Goal: Task Accomplishment & Management: Manage account settings

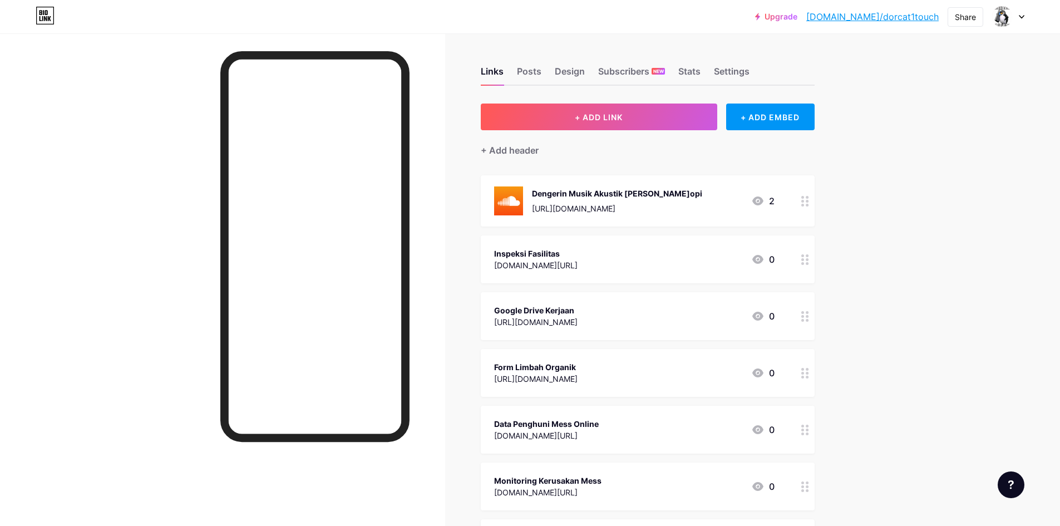
click at [808, 260] on icon at bounding box center [805, 259] width 8 height 11
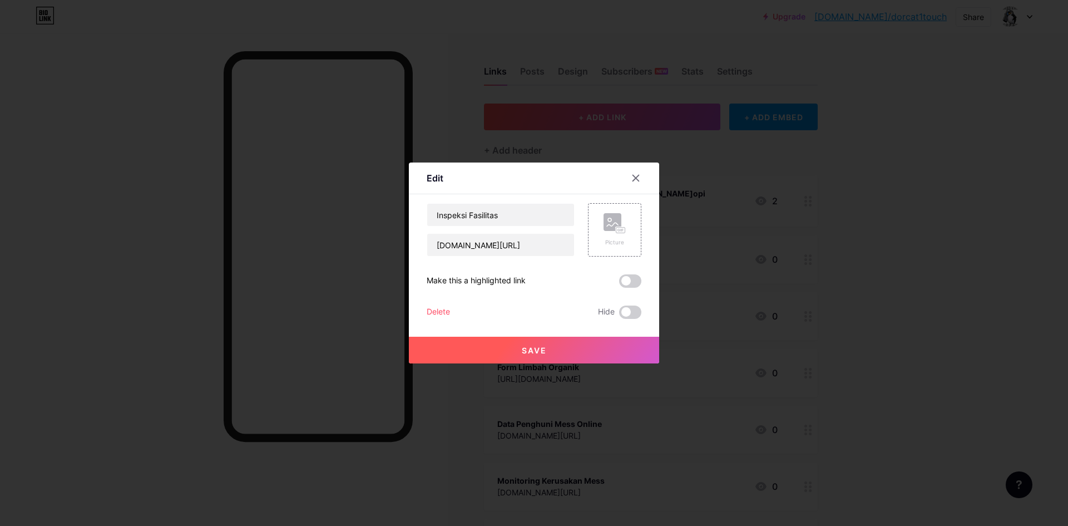
click at [437, 315] on div "Delete" at bounding box center [438, 311] width 23 height 13
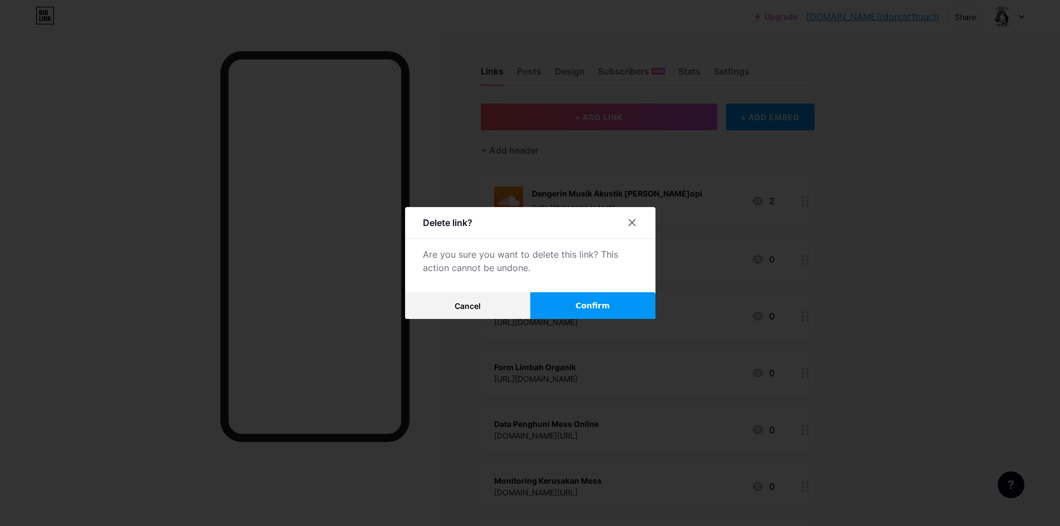
click at [634, 305] on button "Confirm" at bounding box center [592, 305] width 125 height 27
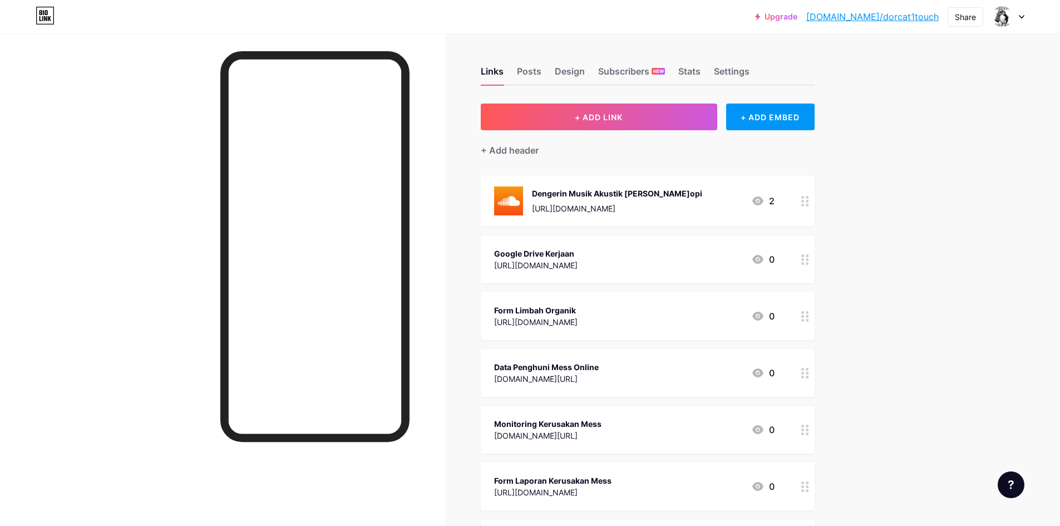
click at [799, 256] on div at bounding box center [804, 259] width 19 height 48
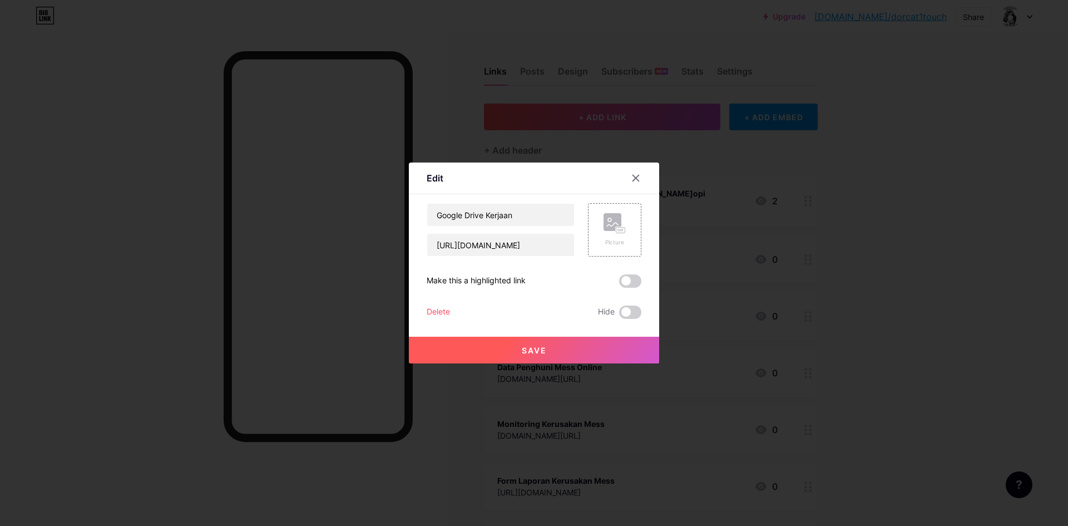
click at [411, 309] on div "Edit Content YouTube Play YouTube video without leaving your page. ADD Vimeo Pl…" at bounding box center [534, 262] width 250 height 201
click at [433, 308] on div "Delete" at bounding box center [438, 311] width 23 height 13
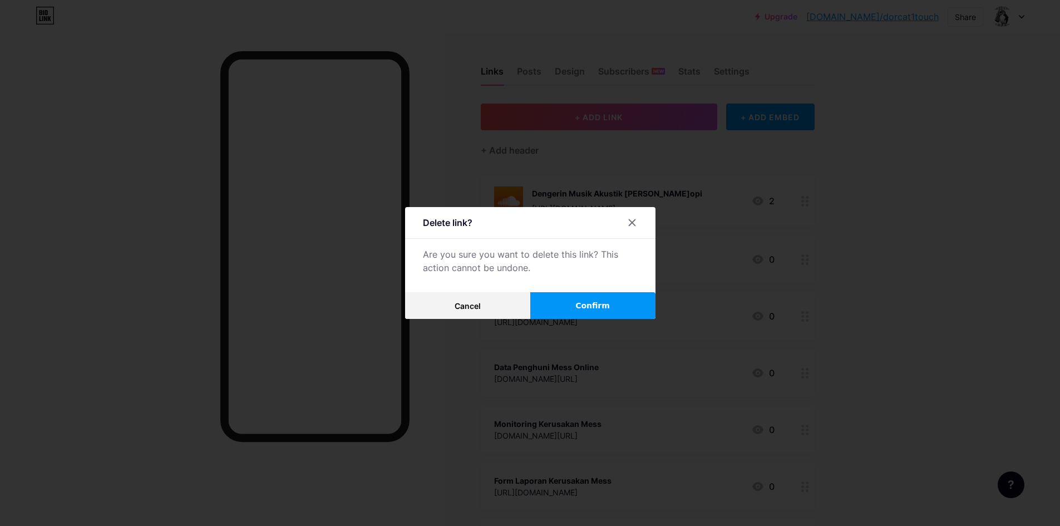
click at [567, 299] on button "Confirm" at bounding box center [592, 305] width 125 height 27
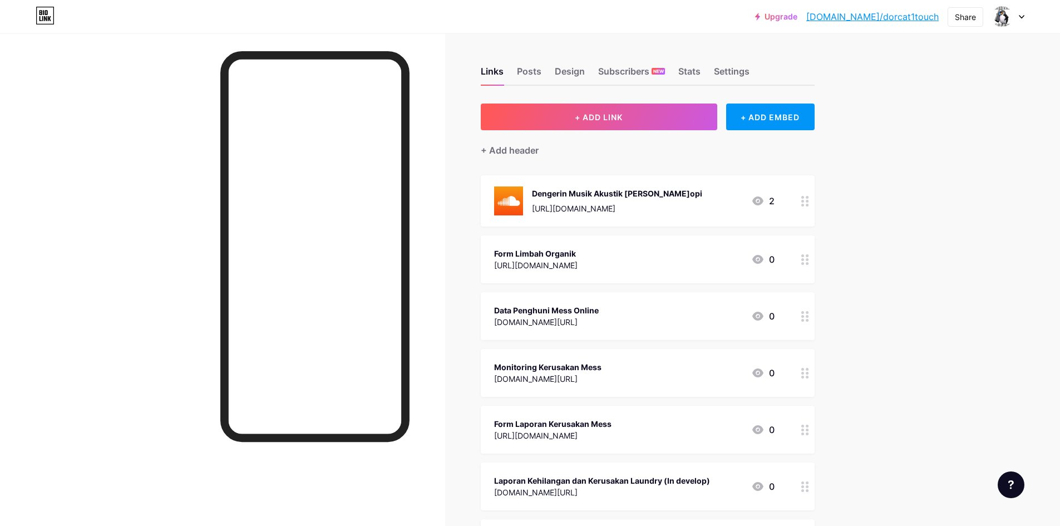
click at [793, 258] on div "Form Limbah Organik [URL][DOMAIN_NAME] 0" at bounding box center [648, 259] width 334 height 48
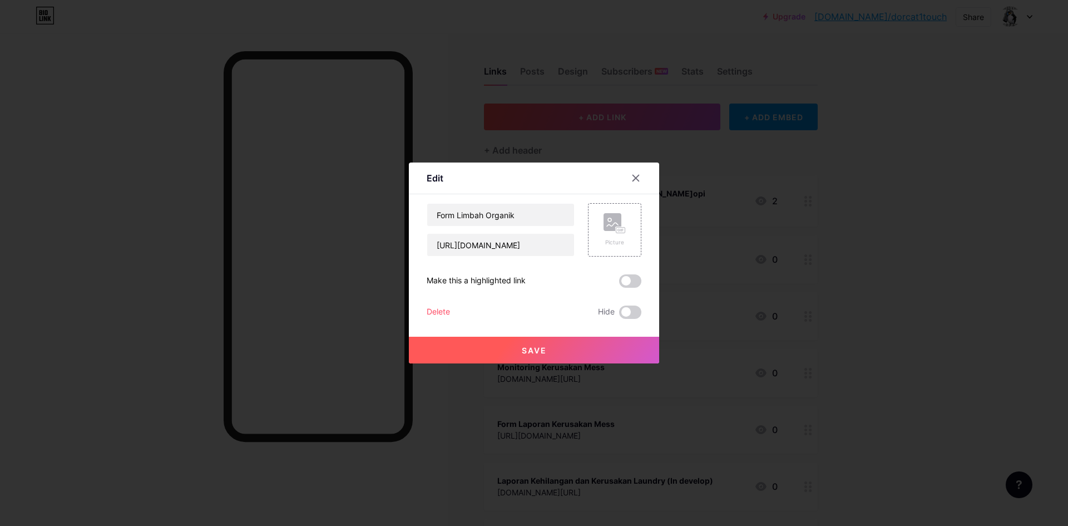
click at [439, 306] on div "Delete" at bounding box center [438, 311] width 23 height 13
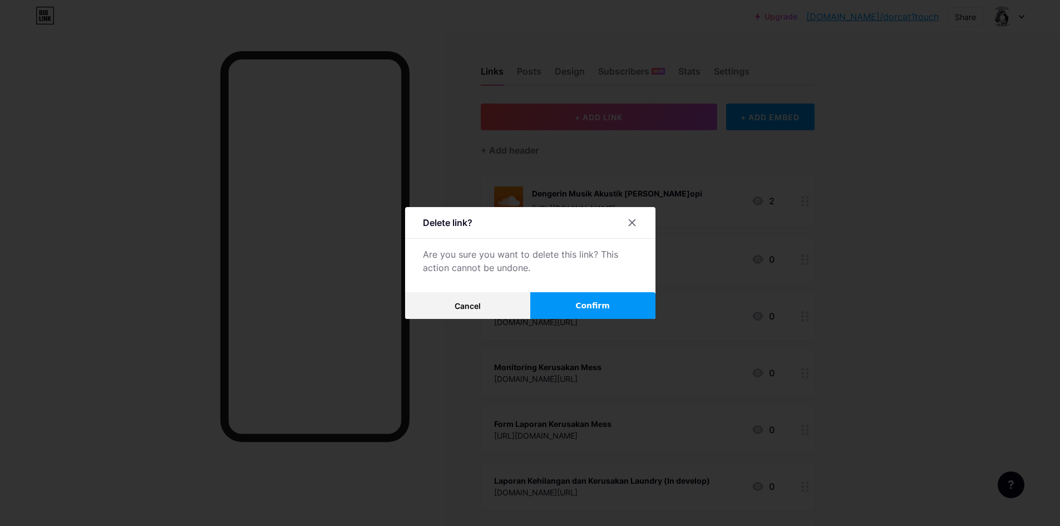
click at [567, 303] on button "Confirm" at bounding box center [592, 305] width 125 height 27
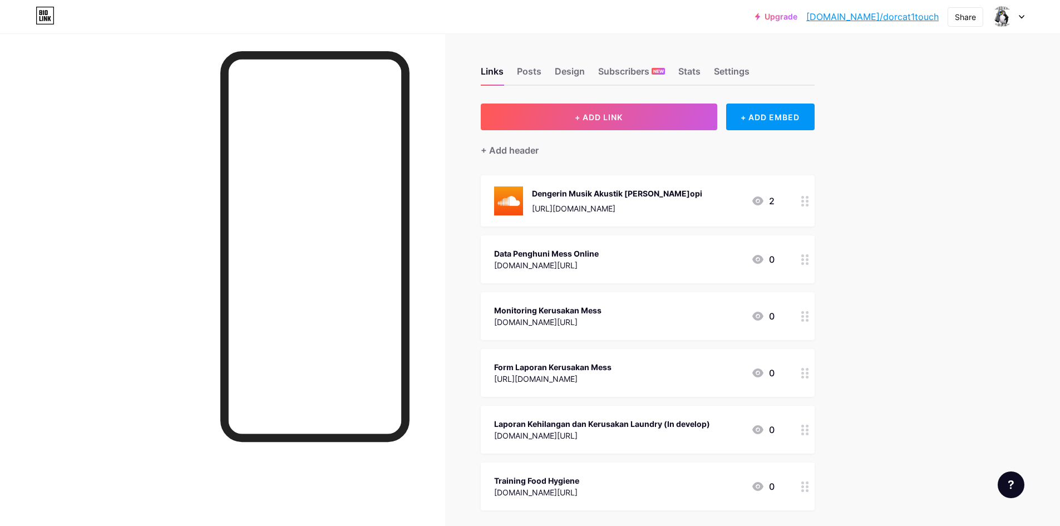
click at [803, 261] on div at bounding box center [804, 259] width 19 height 48
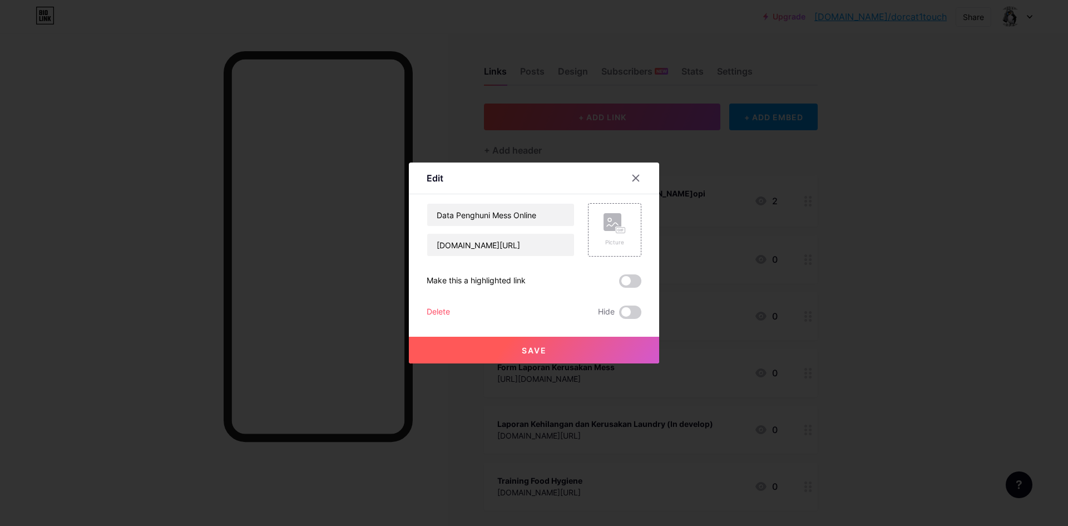
click at [435, 318] on div "Delete" at bounding box center [438, 311] width 23 height 13
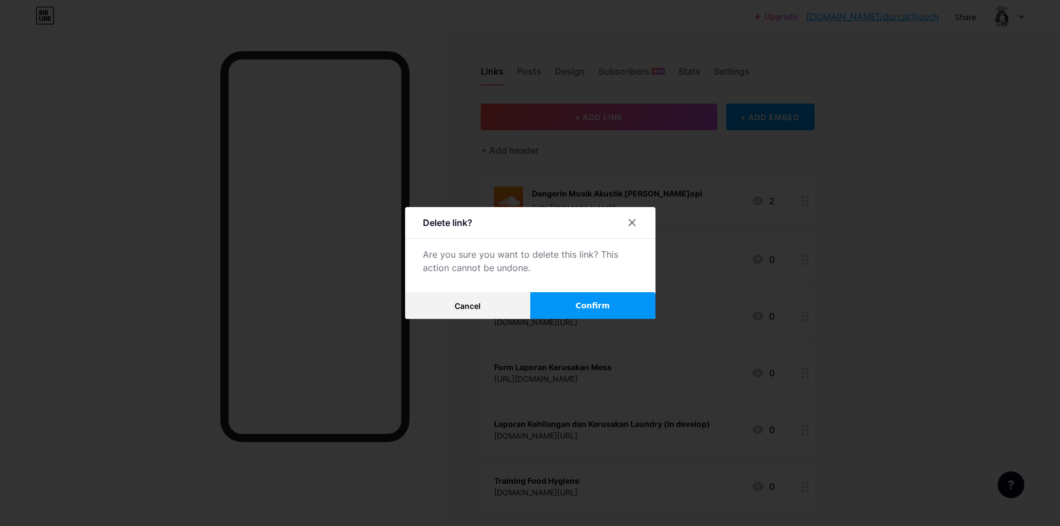
click at [556, 306] on button "Confirm" at bounding box center [592, 305] width 125 height 27
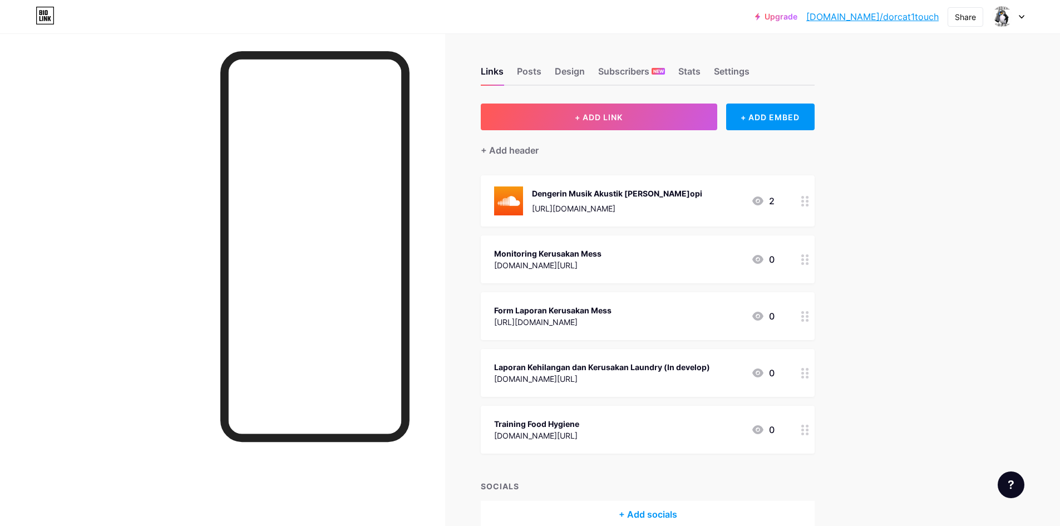
click at [705, 252] on div "Monitoring Kerusakan Mess [DOMAIN_NAME][URL] 0" at bounding box center [634, 259] width 280 height 26
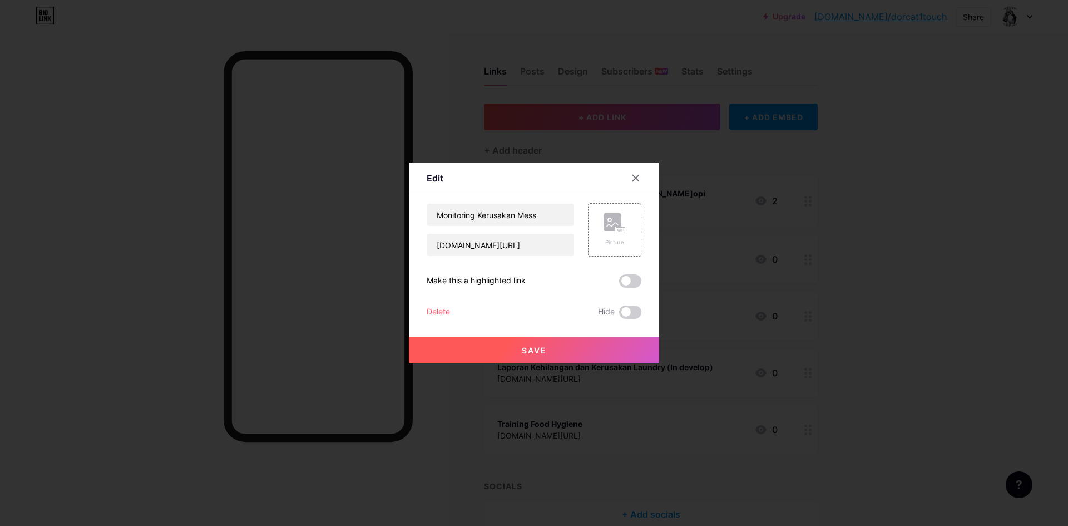
click at [439, 312] on div "Delete" at bounding box center [438, 311] width 23 height 13
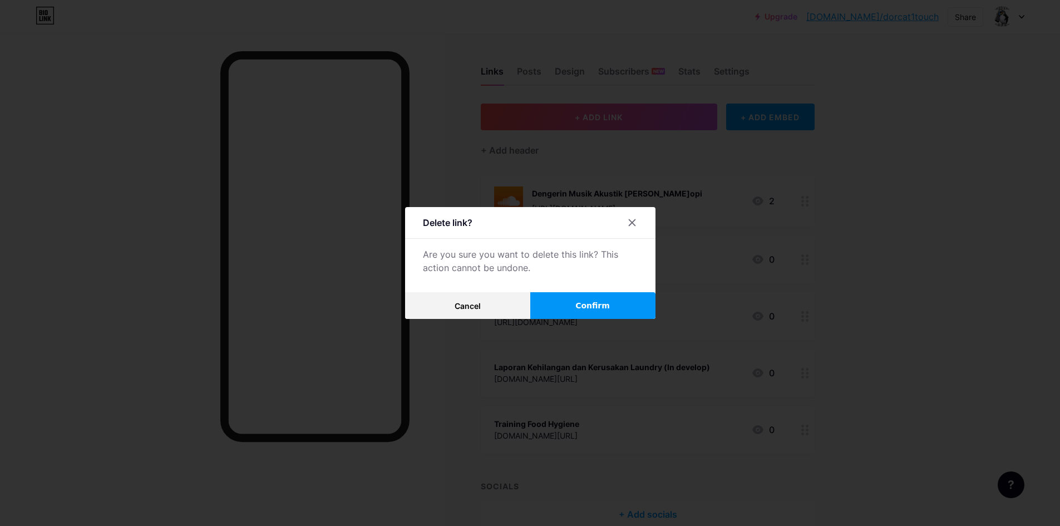
click at [600, 303] on span "Confirm" at bounding box center [592, 306] width 34 height 12
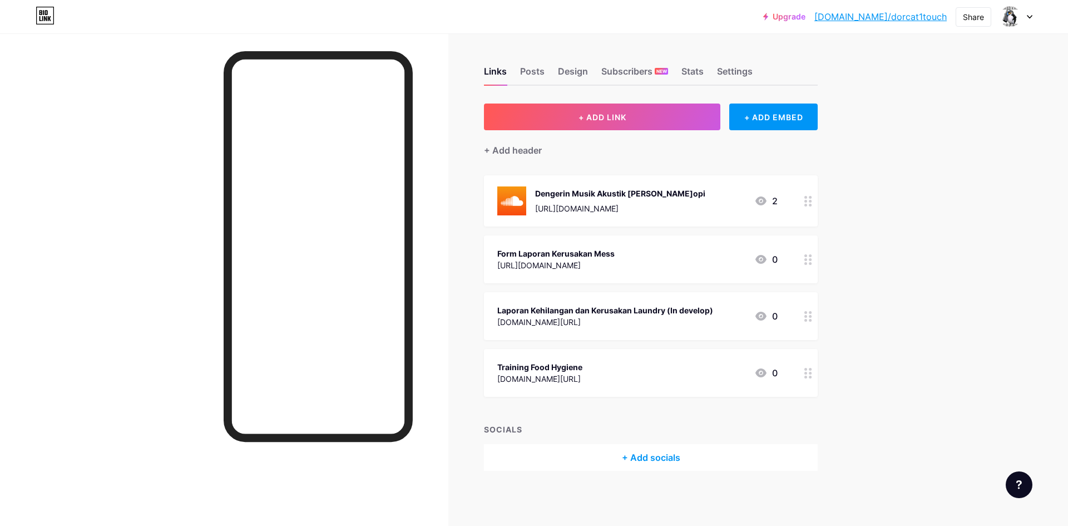
click at [621, 370] on div "Training Food Hygiene [DOMAIN_NAME][URL] 0" at bounding box center [637, 373] width 280 height 26
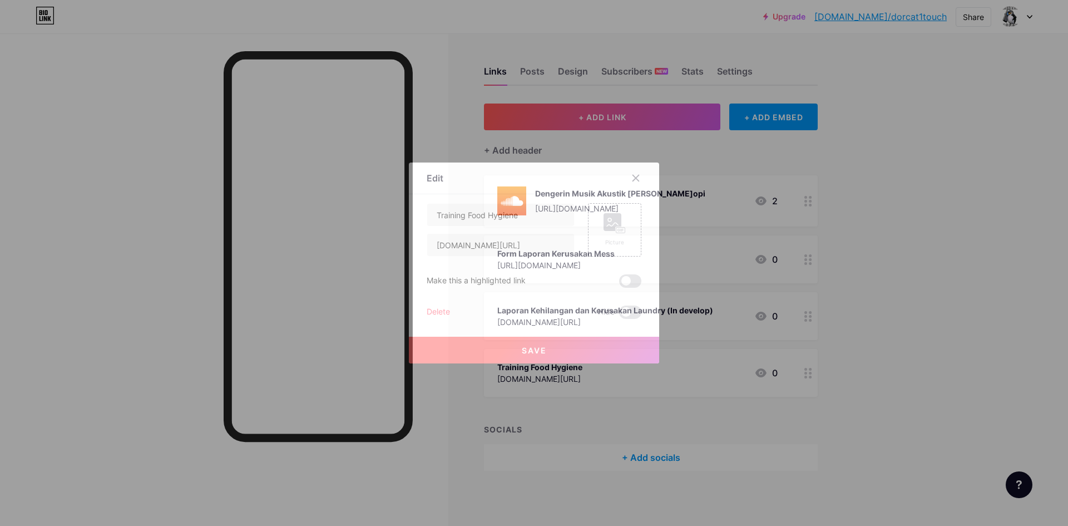
click at [433, 312] on div "Delete" at bounding box center [438, 311] width 23 height 13
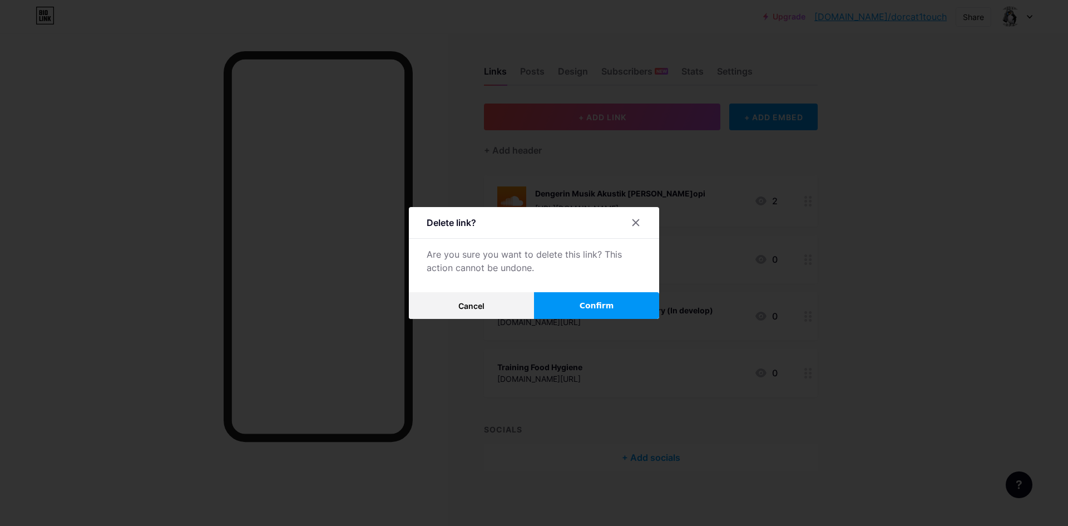
click at [568, 308] on button "Confirm" at bounding box center [596, 305] width 125 height 27
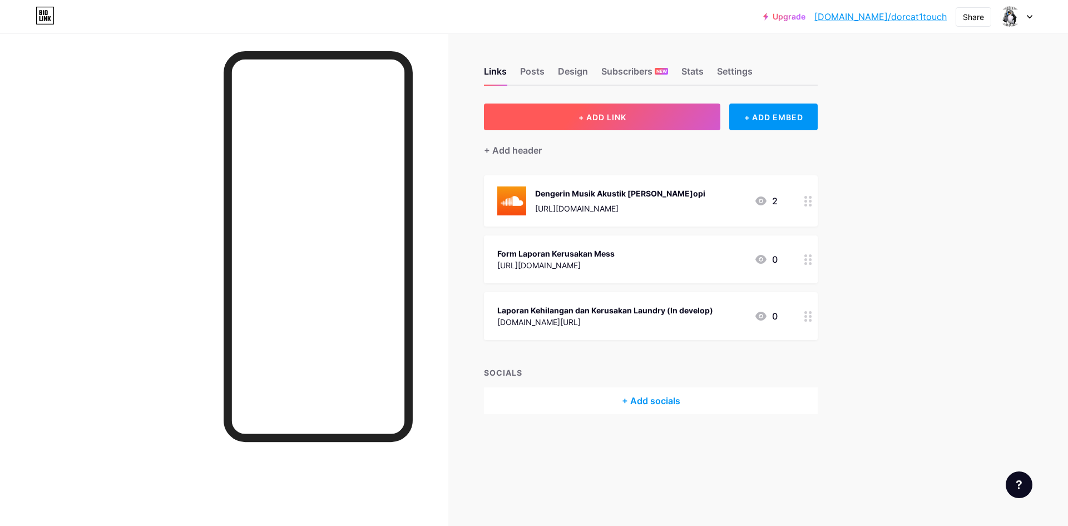
click at [632, 123] on button "+ ADD LINK" at bounding box center [602, 116] width 236 height 27
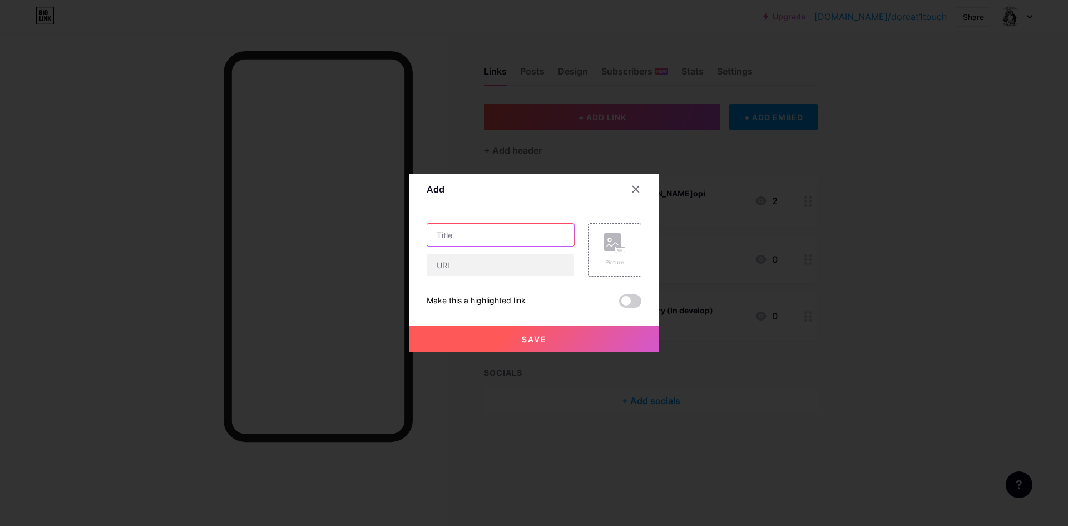
click at [516, 232] on input "text" at bounding box center [500, 235] width 147 height 22
click at [503, 263] on input "text" at bounding box center [500, 265] width 147 height 22
paste input "[URL][DOMAIN_NAME]"
type input "[URL][DOMAIN_NAME]"
click at [506, 242] on input "text" at bounding box center [500, 235] width 147 height 22
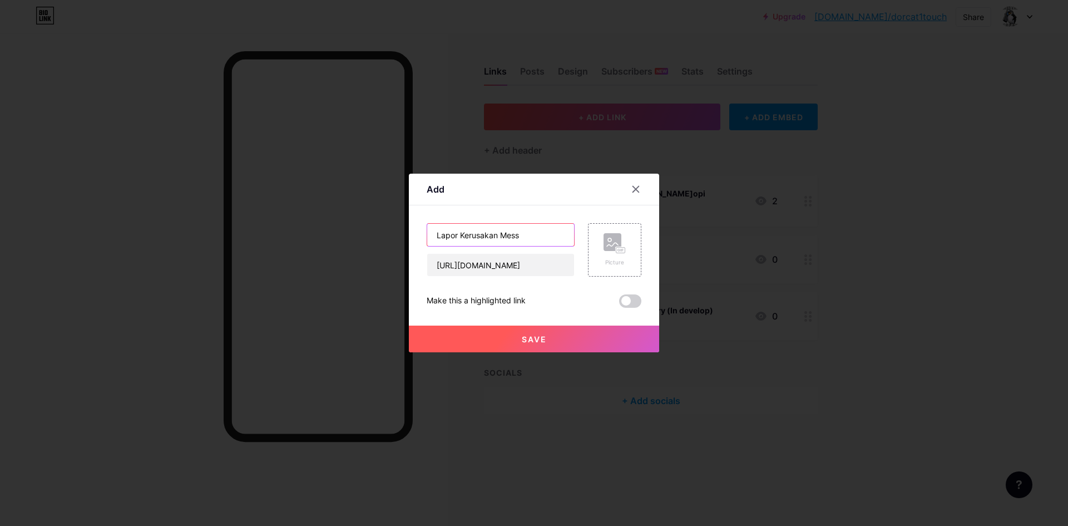
type input "Lapor Kerusakan Mess"
click at [542, 347] on button "Save" at bounding box center [534, 338] width 250 height 27
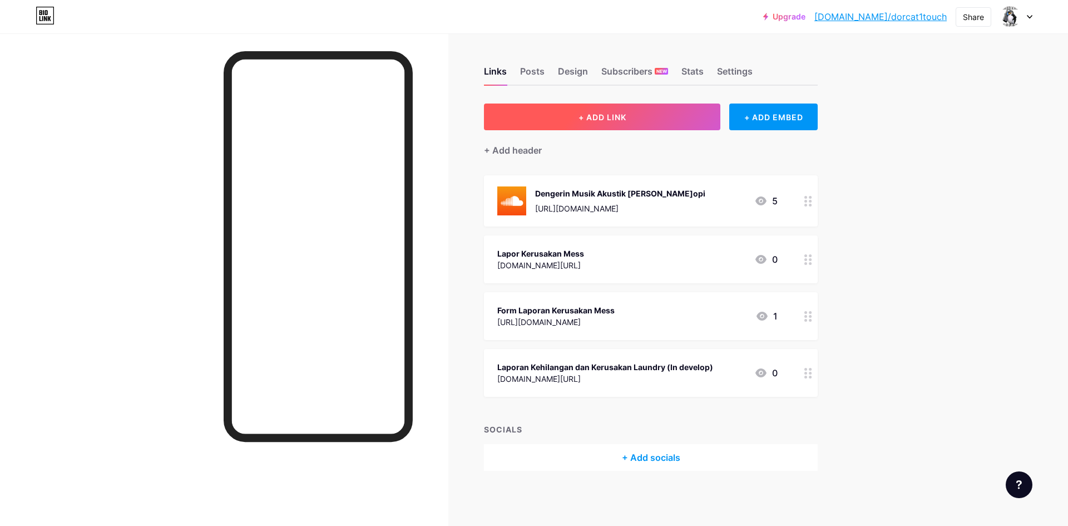
click at [642, 115] on button "+ ADD LINK" at bounding box center [602, 116] width 236 height 27
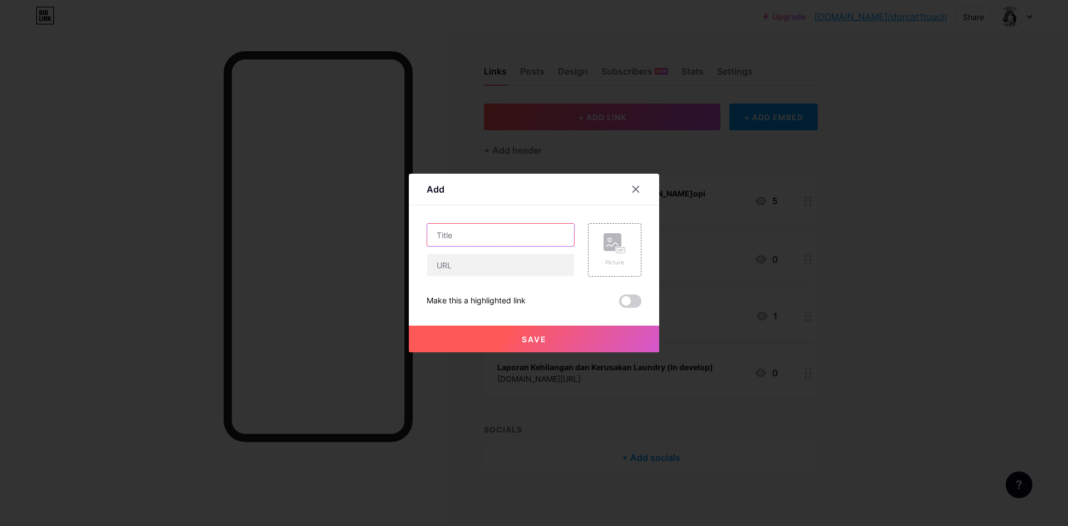
click at [480, 241] on input "text" at bounding box center [500, 235] width 147 height 22
type input "Lapor Laundry Rusak / Hilang"
paste input "[URL][DOMAIN_NAME]"
type input "[URL][DOMAIN_NAME]"
click at [511, 328] on button "Save" at bounding box center [534, 338] width 250 height 27
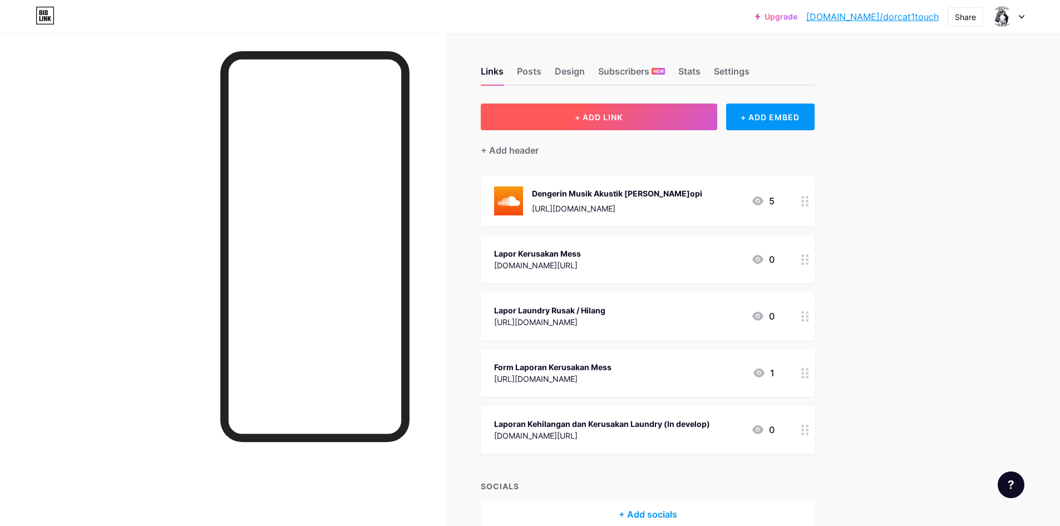
click at [670, 125] on button "+ ADD LINK" at bounding box center [599, 116] width 236 height 27
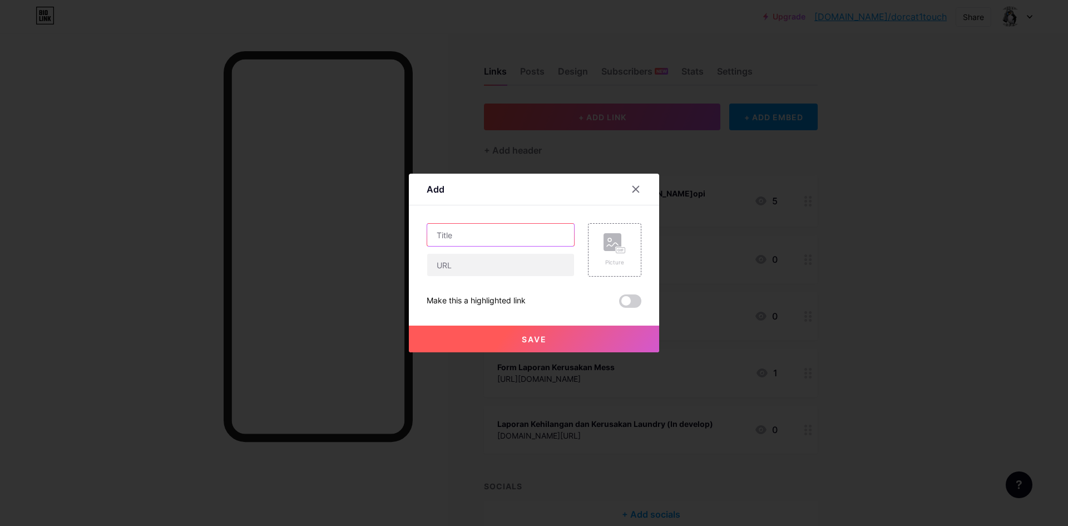
click at [505, 239] on input "text" at bounding box center [500, 235] width 147 height 22
type input "Daftar Rental PS"
paste input "[URL][DOMAIN_NAME]"
type input "[URL][DOMAIN_NAME]"
click at [505, 343] on button "Save" at bounding box center [534, 338] width 250 height 27
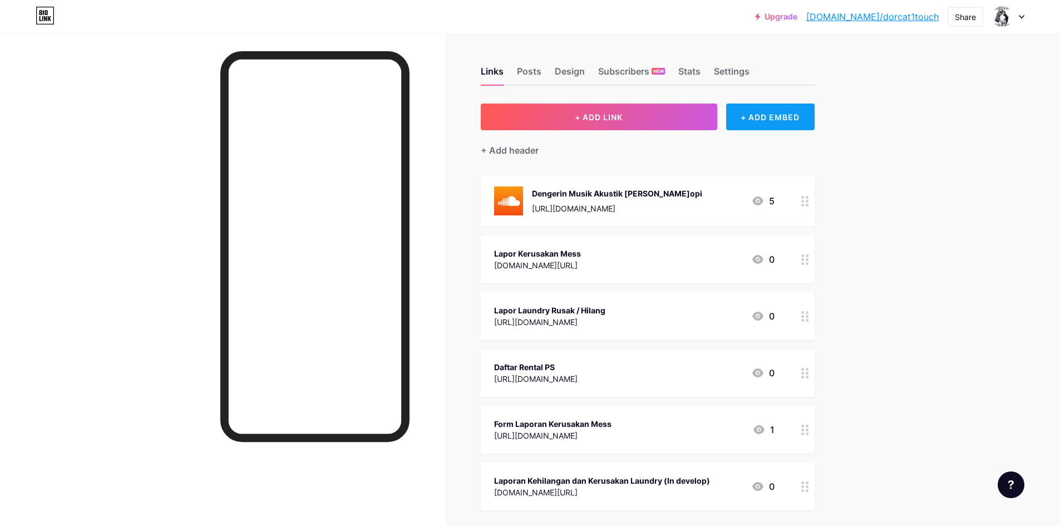
click at [780, 116] on div "+ ADD EMBED" at bounding box center [770, 116] width 88 height 27
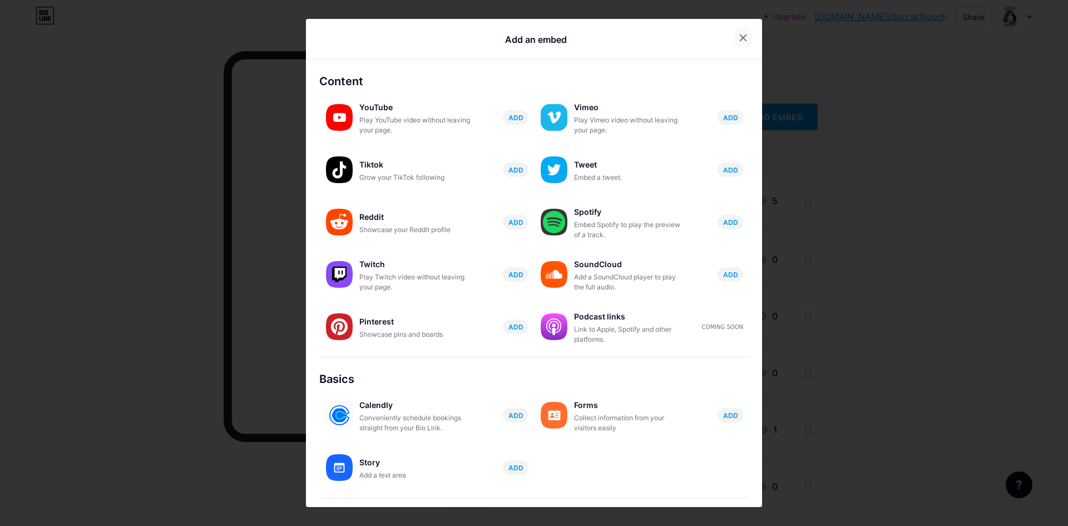
click at [739, 36] on icon at bounding box center [743, 37] width 9 height 9
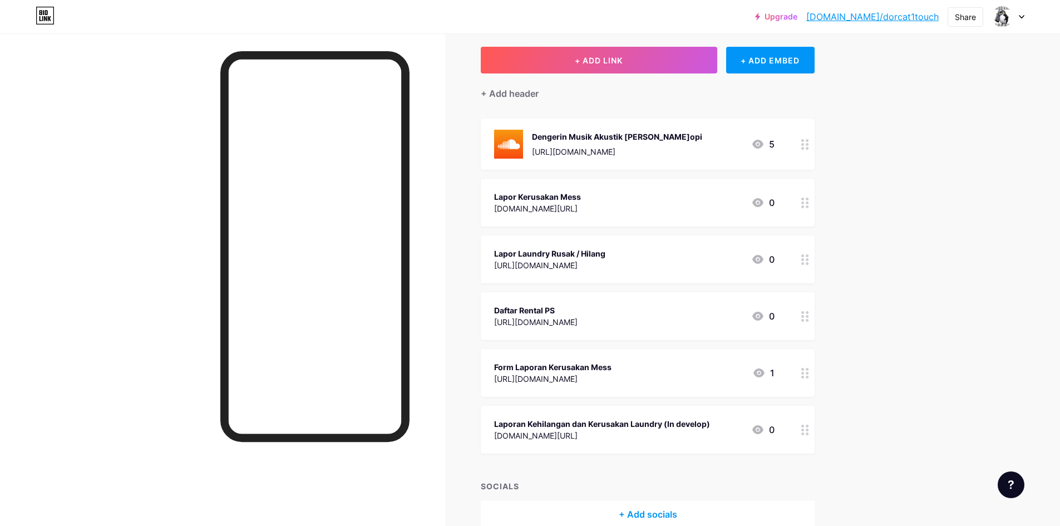
scroll to position [111, 0]
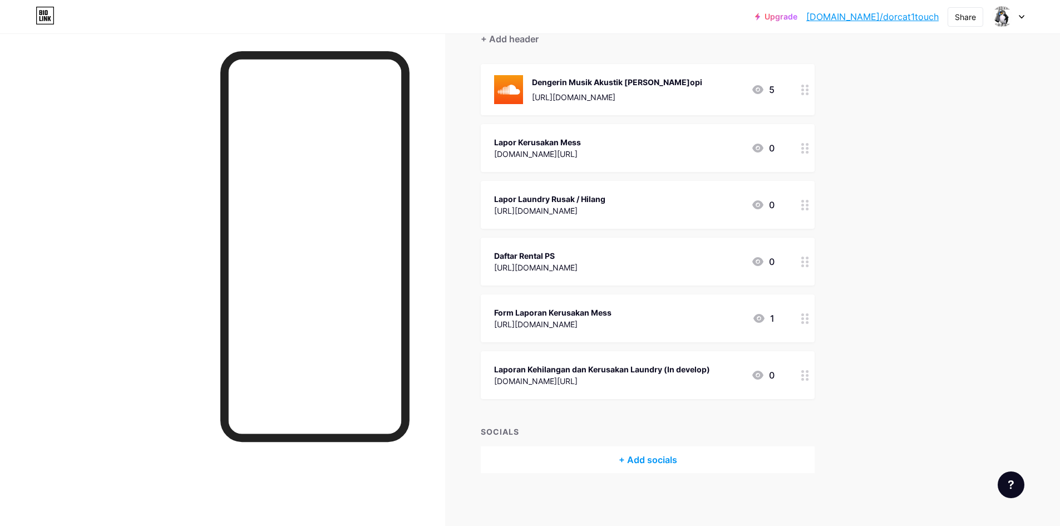
click at [715, 386] on div "Laporan Kehilangan dan Kerusakan Laundry (In develop) [DOMAIN_NAME][URL] 0" at bounding box center [634, 375] width 280 height 26
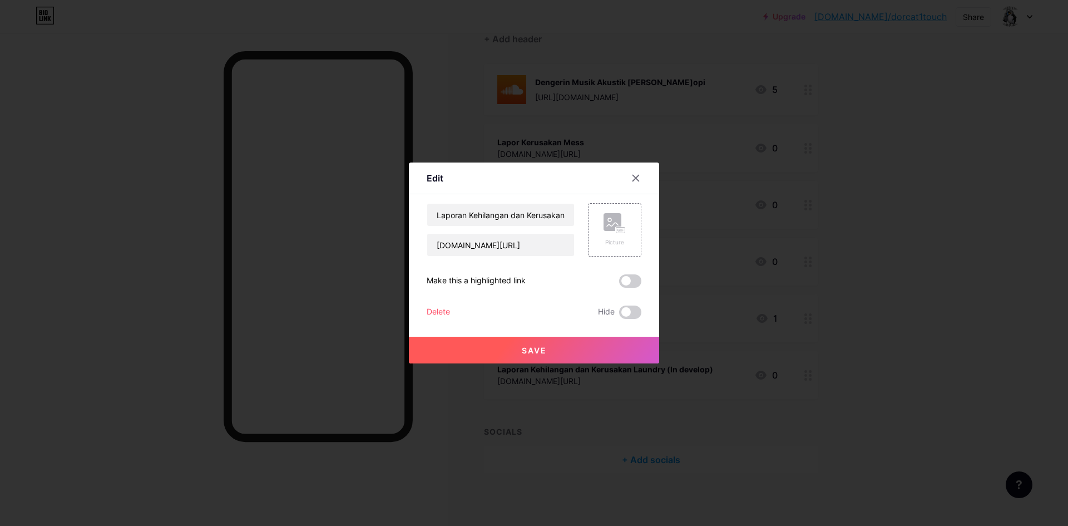
click at [443, 308] on div "Delete" at bounding box center [438, 311] width 23 height 13
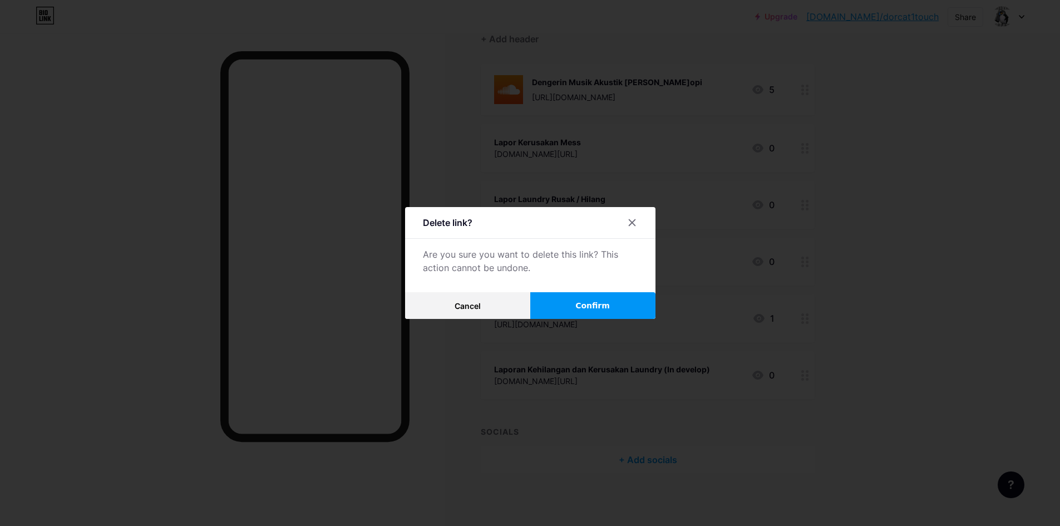
click at [561, 295] on button "Confirm" at bounding box center [592, 305] width 125 height 27
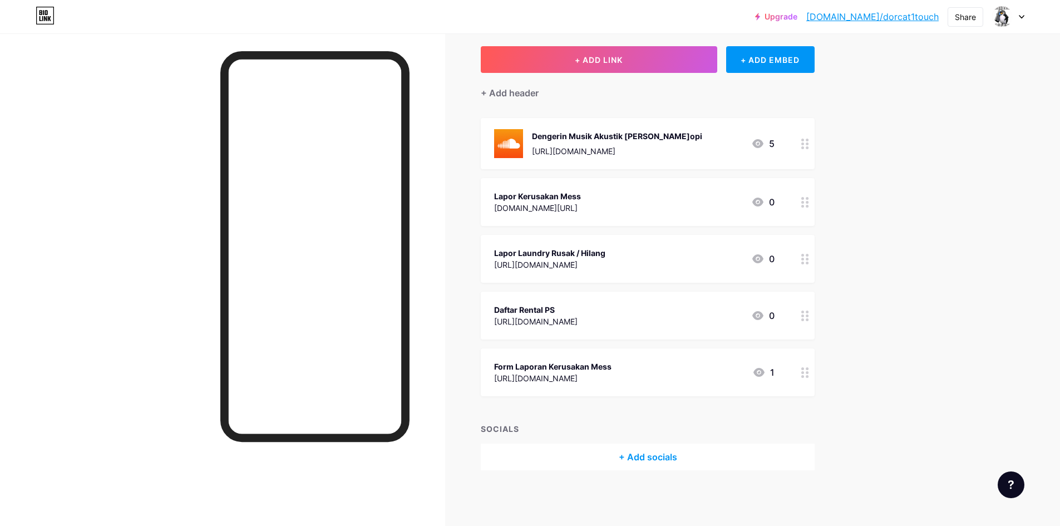
scroll to position [57, 0]
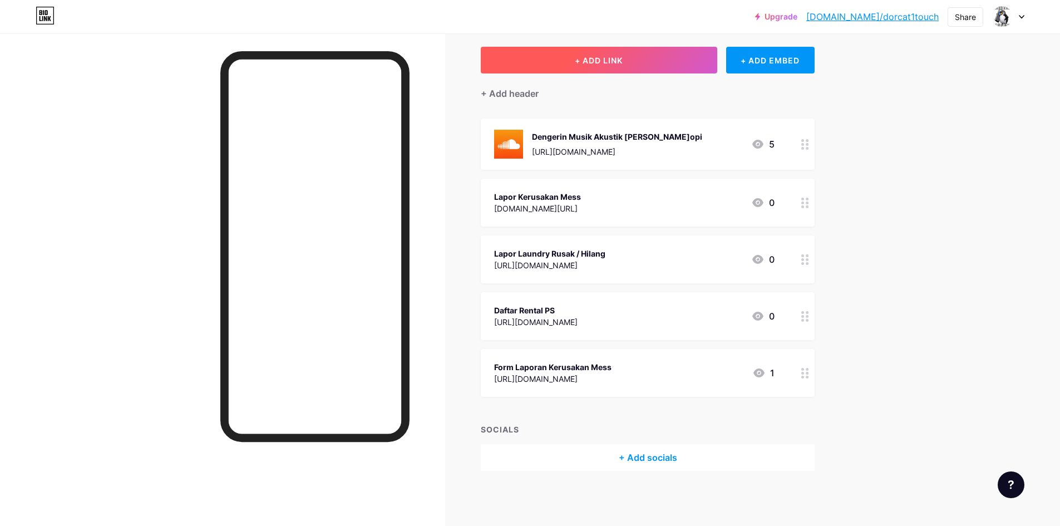
click at [535, 51] on button "+ ADD LINK" at bounding box center [599, 60] width 236 height 27
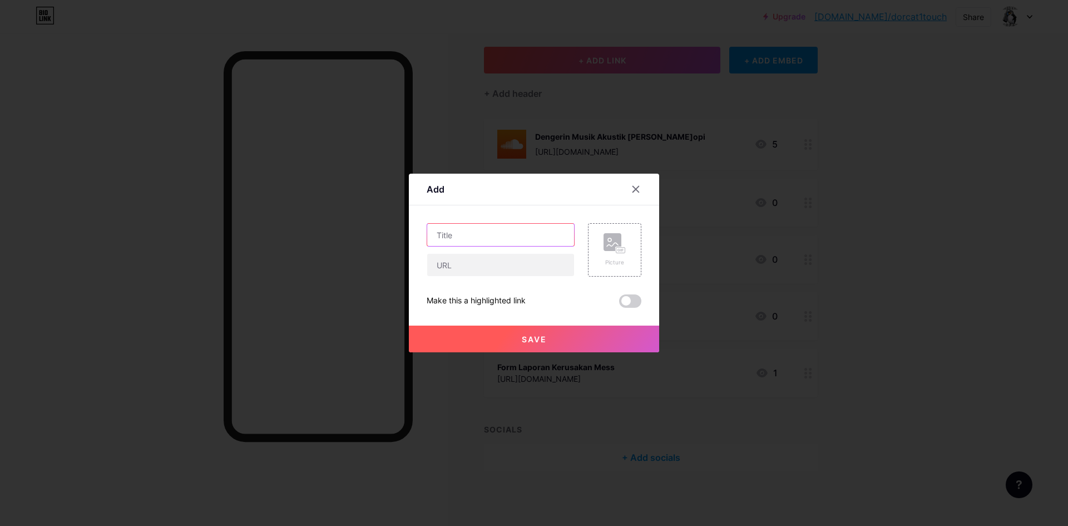
click at [506, 227] on input "text" at bounding box center [500, 235] width 147 height 22
type input "c"
type input "Call Center GS"
paste input "[URL][DOMAIN_NAME]"
type input "[URL][DOMAIN_NAME]"
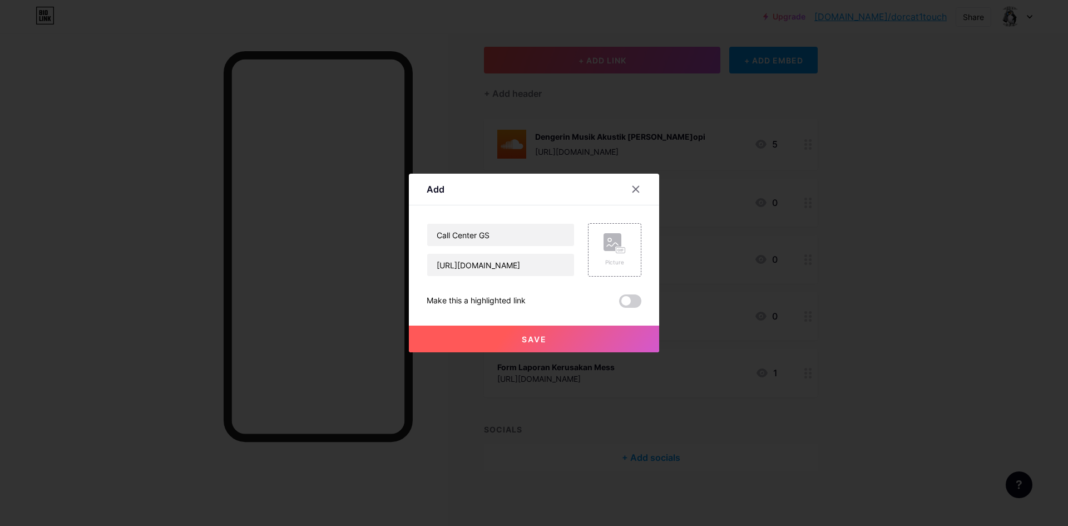
click at [500, 338] on button "Save" at bounding box center [534, 338] width 250 height 27
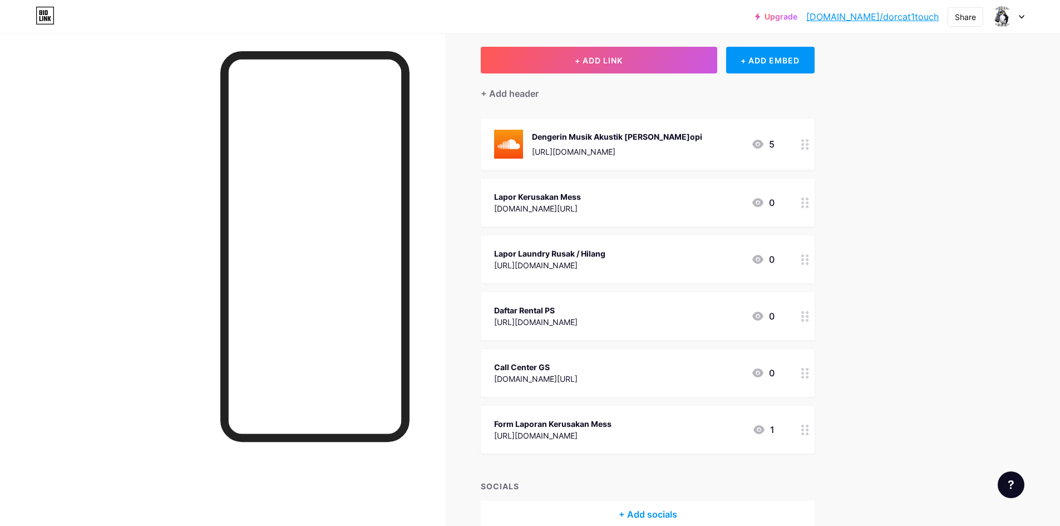
click at [938, 250] on div "Upgrade [DOMAIN_NAME]/dorcat... [DOMAIN_NAME]/dorcat1touch Share Switch account…" at bounding box center [530, 263] width 1060 height 640
click at [733, 426] on div "Form Laporan Kerusakan Mess [URL][DOMAIN_NAME] 1" at bounding box center [634, 430] width 280 height 26
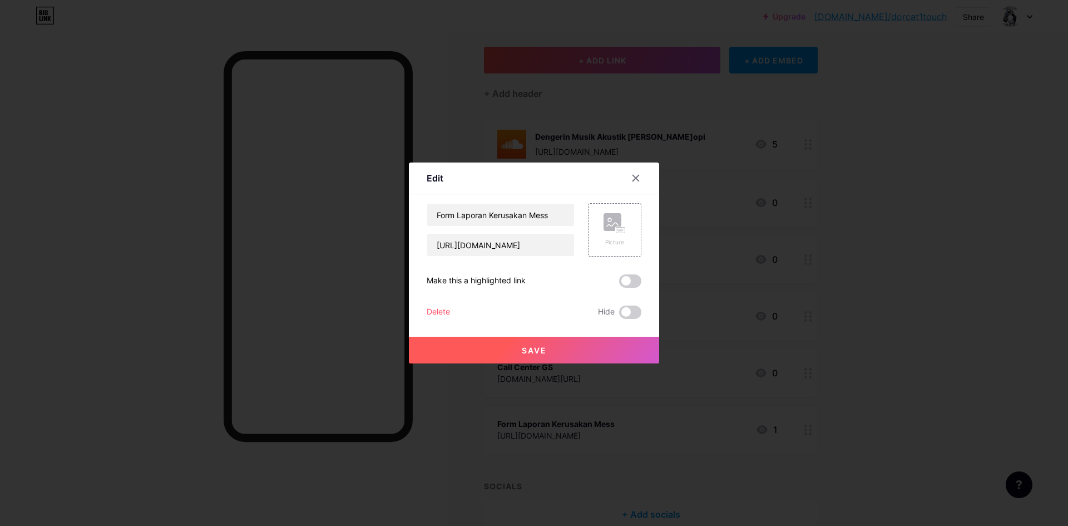
click at [438, 308] on div "Delete" at bounding box center [438, 311] width 23 height 13
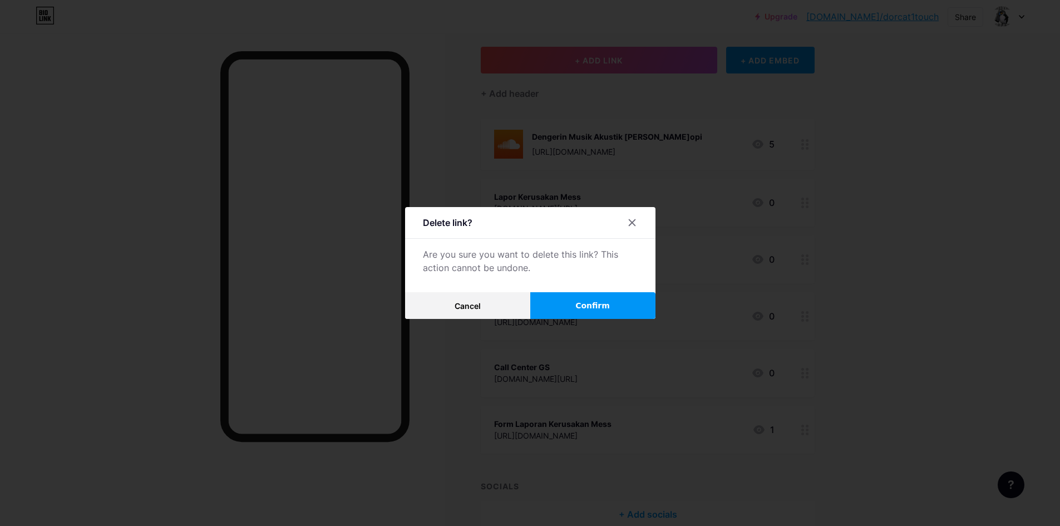
click at [582, 304] on span "Confirm" at bounding box center [592, 306] width 34 height 12
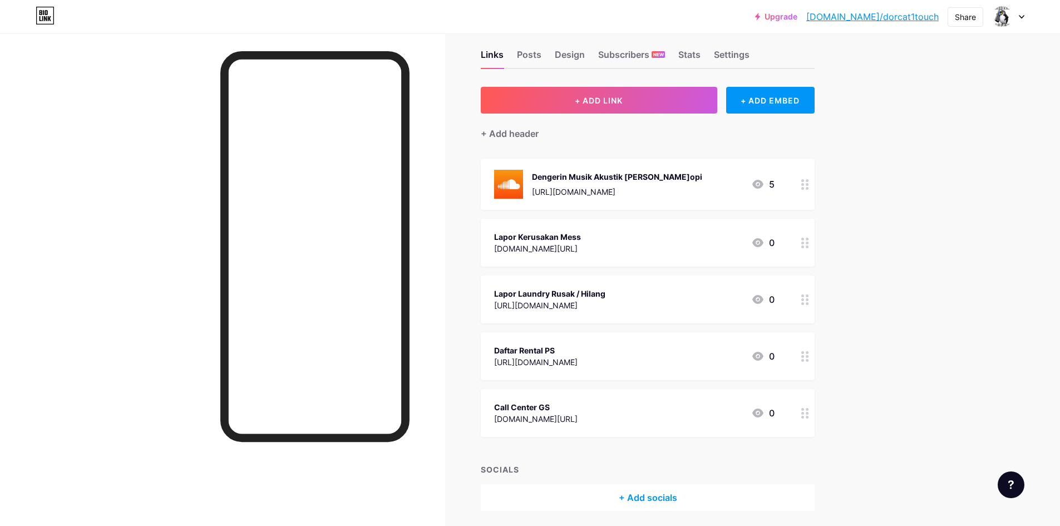
scroll to position [0, 0]
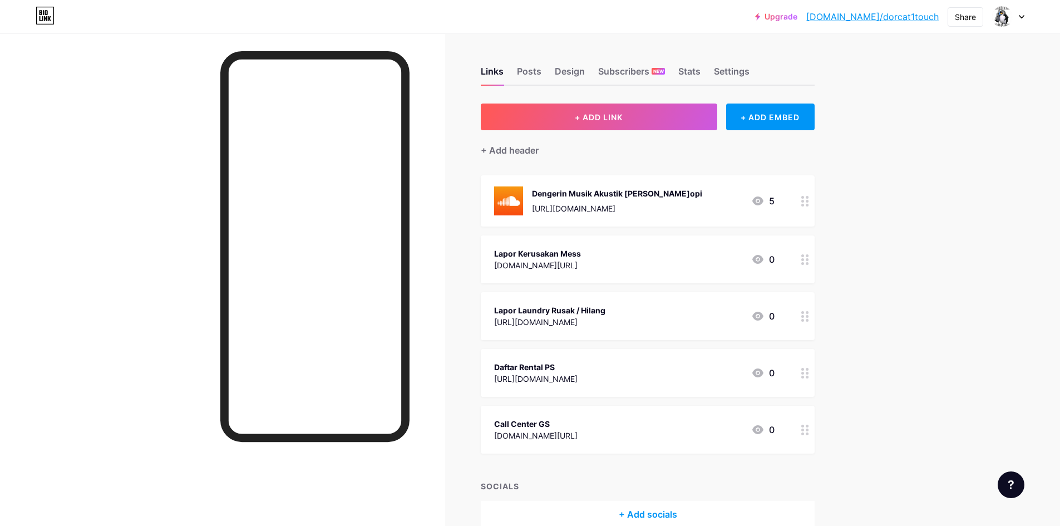
click at [408, 170] on div at bounding box center [314, 246] width 189 height 390
